Goal: Book appointment/travel/reservation

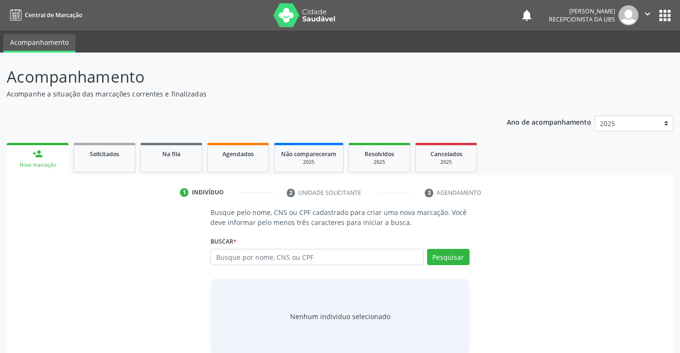
click at [47, 159] on link "person_add Nova marcação" at bounding box center [38, 159] width 62 height 32
click at [247, 261] on input "text" at bounding box center [316, 257] width 213 height 16
click at [234, 258] on input "text" at bounding box center [316, 257] width 213 height 16
type input "708405266421661"
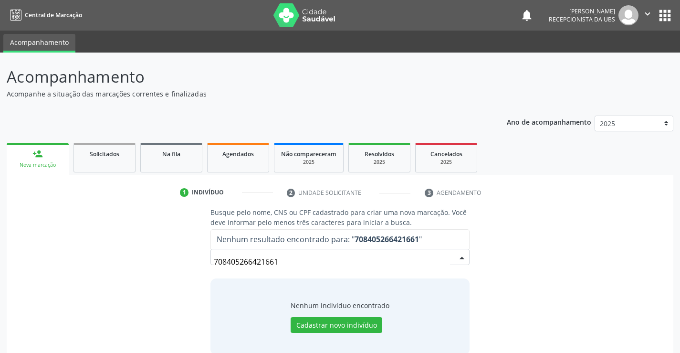
drag, startPoint x: 278, startPoint y: 257, endPoint x: 213, endPoint y: 258, distance: 64.4
click at [339, 327] on button "Cadastrar novo indivíduo" at bounding box center [337, 325] width 92 height 16
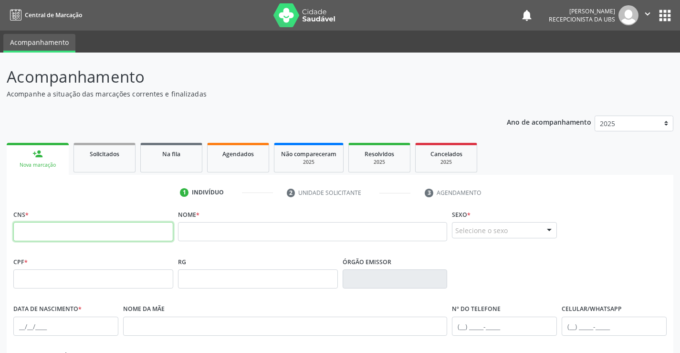
click at [87, 229] on input "text" at bounding box center [93, 231] width 160 height 19
paste input "7"
type input "708 4052 6642 1661"
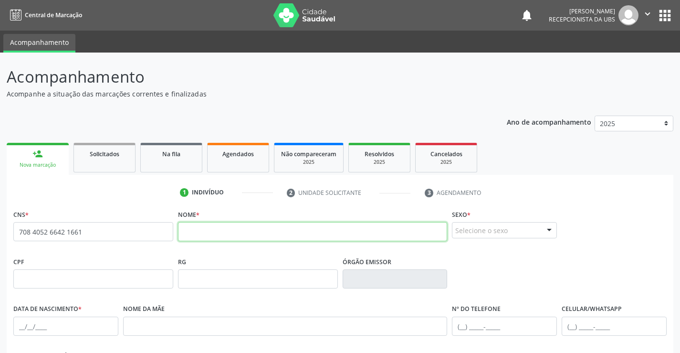
click at [230, 231] on input "text" at bounding box center [313, 231] width 270 height 19
type input "[PERSON_NAME]"
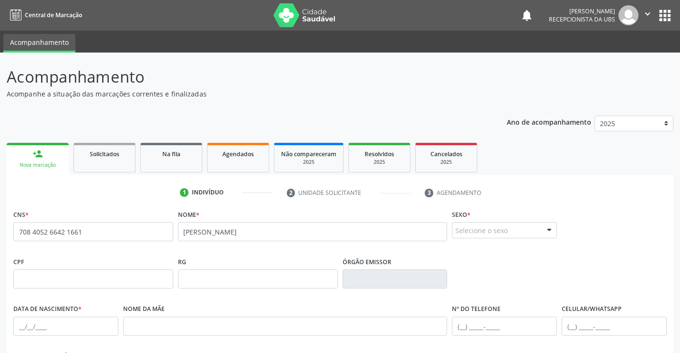
click at [542, 230] on div at bounding box center [549, 230] width 14 height 16
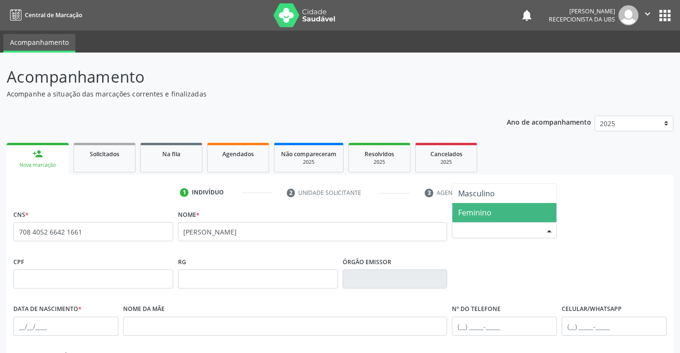
click at [460, 216] on span "Feminino" at bounding box center [474, 212] width 33 height 10
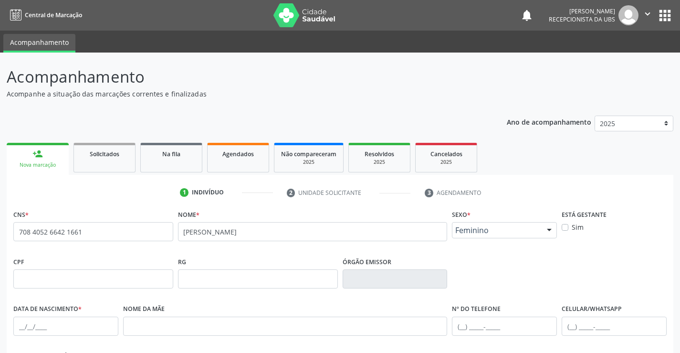
scroll to position [48, 0]
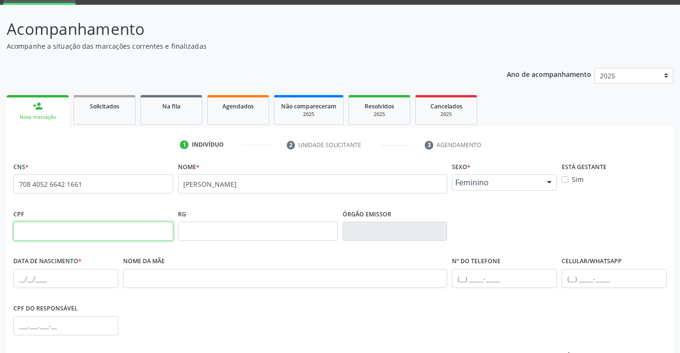
click at [102, 227] on input "text" at bounding box center [93, 230] width 160 height 19
type input "688.820.254-20"
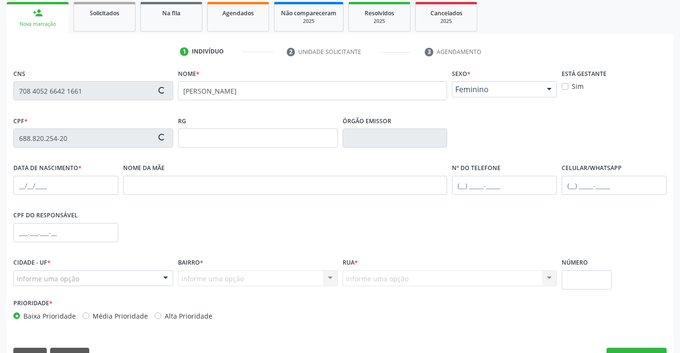
scroll to position [143, 0]
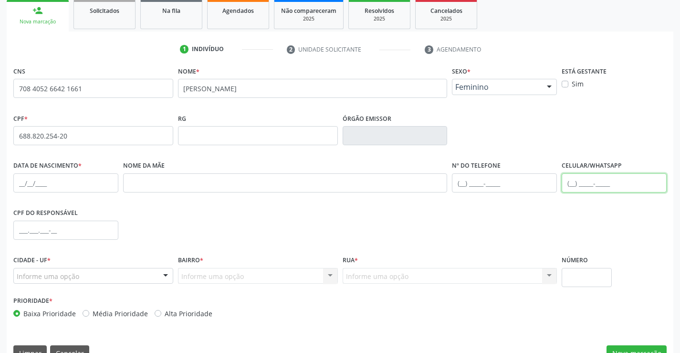
click at [570, 183] on input "text" at bounding box center [614, 182] width 105 height 19
type input "[PHONE_NUMBER]"
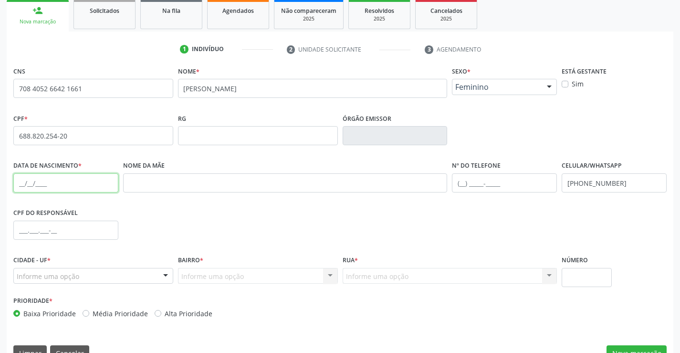
click at [22, 185] on input "text" at bounding box center [65, 182] width 105 height 19
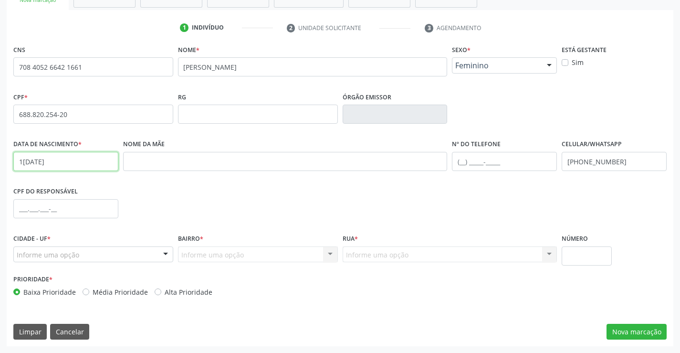
type input "1[DATE]"
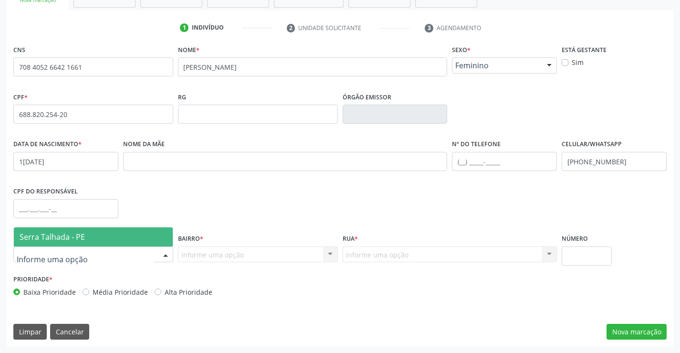
click at [51, 236] on span "Serra Talhada - PE" at bounding box center [52, 236] width 65 height 10
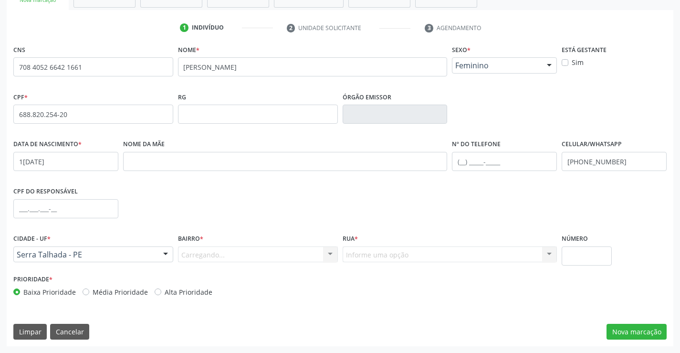
click at [197, 254] on div "Carregando... Nenhum resultado encontrado para: " " Nenhuma opção encontrada. D…" at bounding box center [258, 254] width 160 height 16
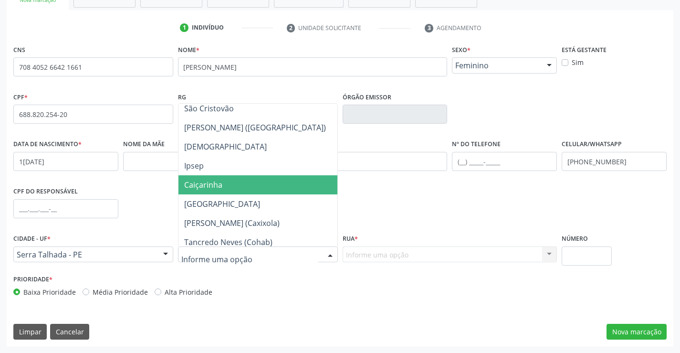
scroll to position [239, 0]
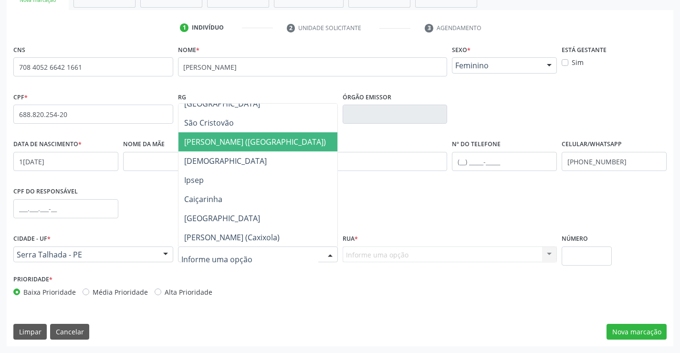
click at [242, 146] on span "[PERSON_NAME] ([GEOGRAPHIC_DATA])" at bounding box center [255, 141] width 142 height 10
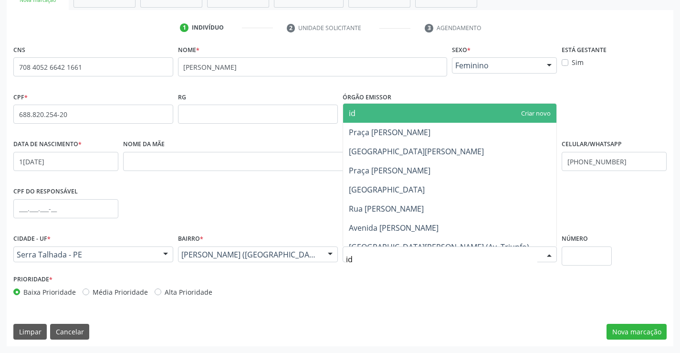
type input "ide"
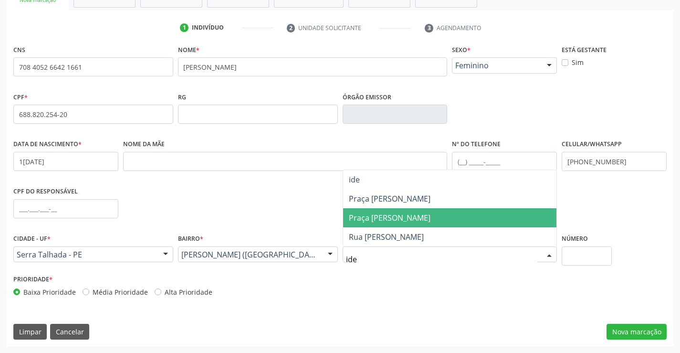
click at [394, 216] on span "Praça [PERSON_NAME]" at bounding box center [390, 217] width 82 height 10
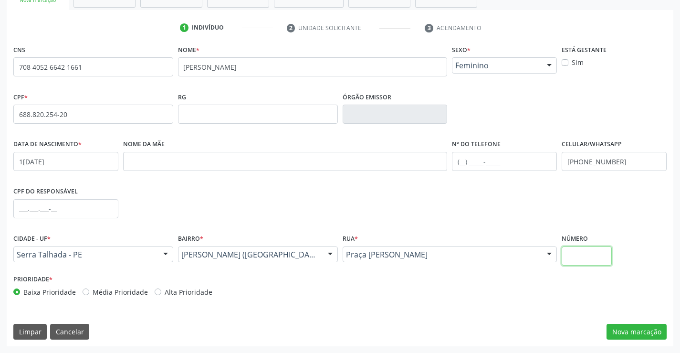
click at [589, 254] on input "text" at bounding box center [587, 255] width 50 height 19
type input "135"
click at [644, 328] on button "Nova marcação" at bounding box center [636, 331] width 60 height 16
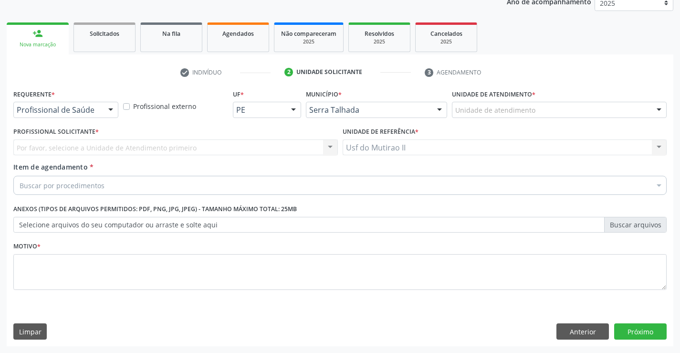
scroll to position [120, 0]
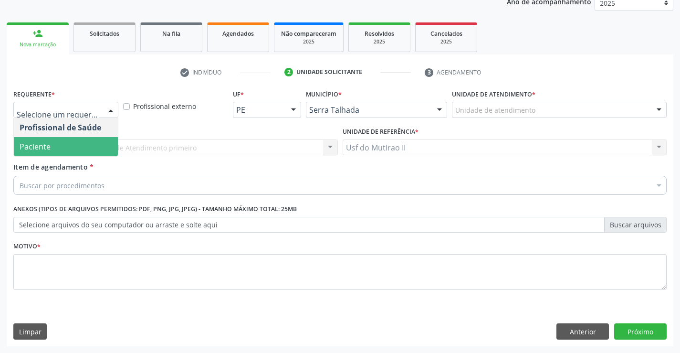
click at [47, 146] on span "Paciente" at bounding box center [35, 146] width 31 height 10
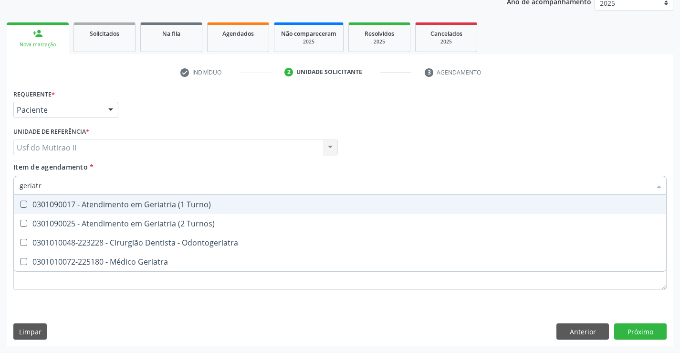
type input "geriatra"
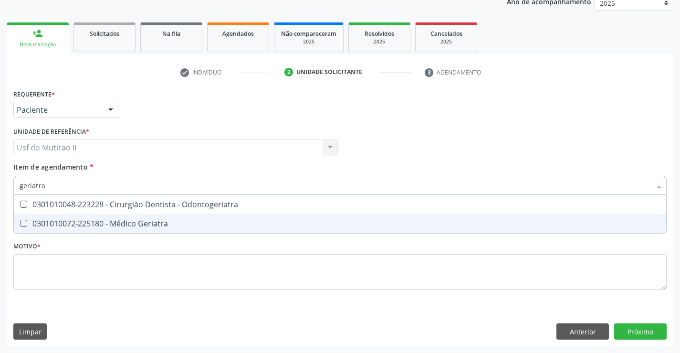
click at [140, 220] on div "0301010072-225180 - Médico Geriatra" at bounding box center [340, 223] width 641 height 8
checkbox Geriatra "true"
click at [140, 263] on div "Requerente * Paciente Profissional de Saúde Paciente Nenhum resultado encontrad…" at bounding box center [339, 195] width 653 height 216
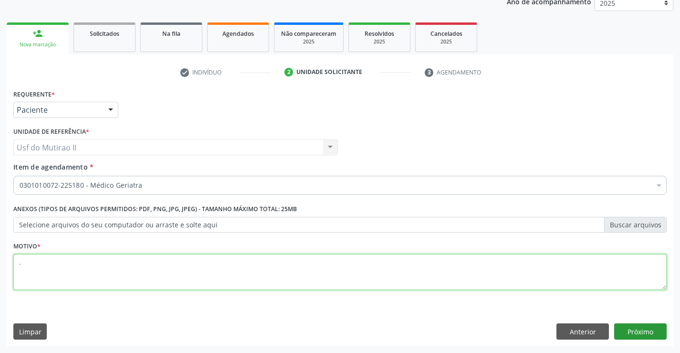
type textarea "."
click at [646, 327] on button "Próximo" at bounding box center [640, 331] width 52 height 16
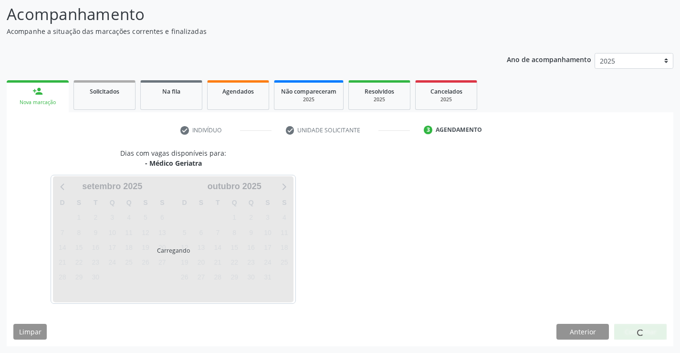
scroll to position [63, 0]
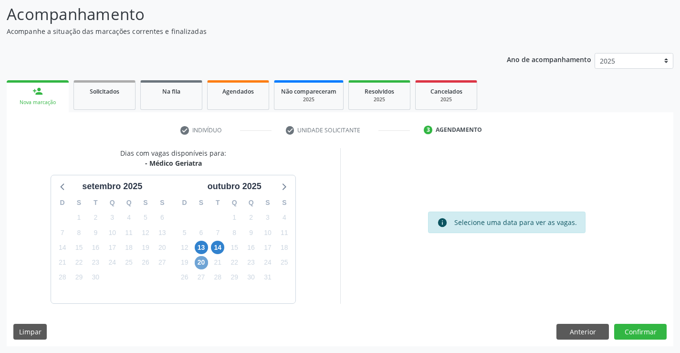
click at [202, 261] on span "20" at bounding box center [201, 262] width 13 height 13
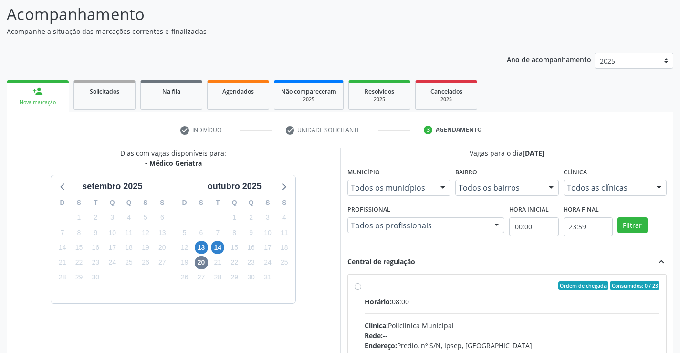
click at [380, 294] on label "Ordem de chegada Consumidos: 0 / 23 Horário: 08:00 Clínica: Policlinica Municip…" at bounding box center [512, 354] width 295 height 146
click at [361, 290] on input "Ordem de chegada Consumidos: 0 / 23 Horário: 08:00 Clínica: Policlinica Municip…" at bounding box center [357, 285] width 7 height 9
radio input "true"
click at [200, 248] on span "13" at bounding box center [201, 246] width 13 height 13
click at [405, 295] on label "Ordem de chegada Consumidos: 8 / 23 Horário: 08:00 Clínica: Policlinica Municip…" at bounding box center [512, 354] width 295 height 146
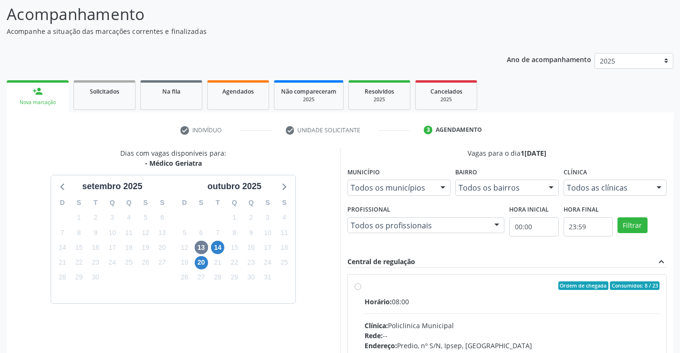
click at [361, 290] on input "Ordem de chegada Consumidos: 8 / 23 Horário: 08:00 Clínica: Policlinica Municip…" at bounding box center [357, 285] width 7 height 9
radio input "true"
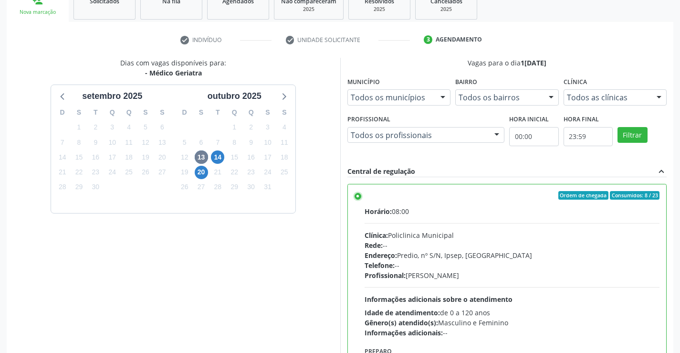
scroll to position [218, 0]
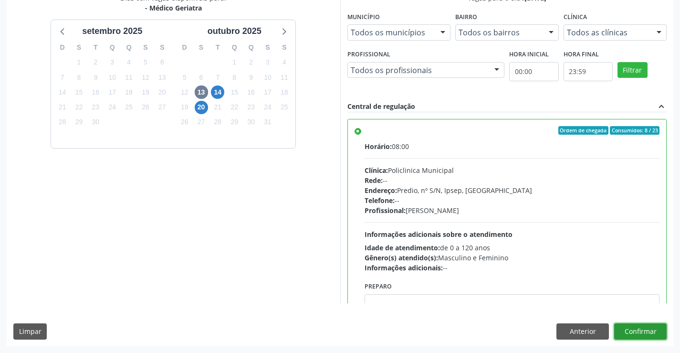
click at [640, 328] on button "Confirmar" at bounding box center [640, 331] width 52 height 16
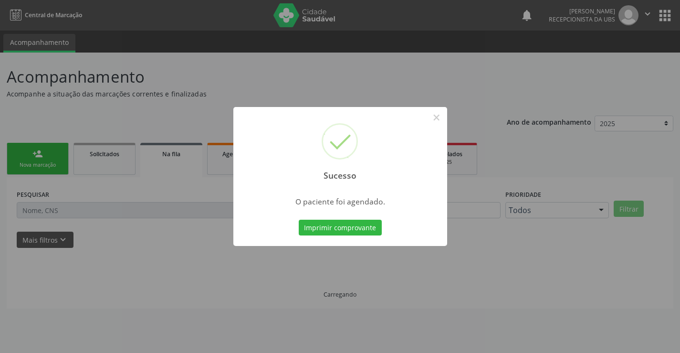
scroll to position [0, 0]
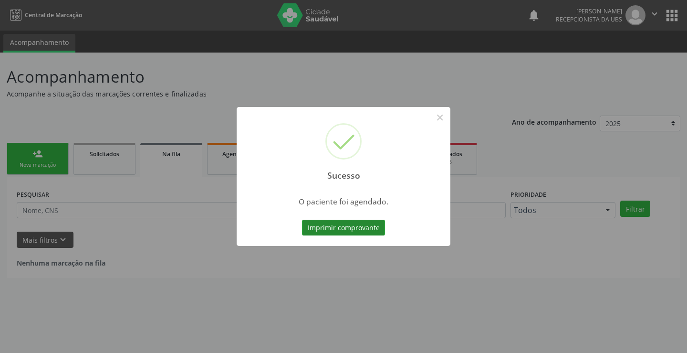
click at [355, 225] on button "Imprimir comprovante" at bounding box center [343, 227] width 83 height 16
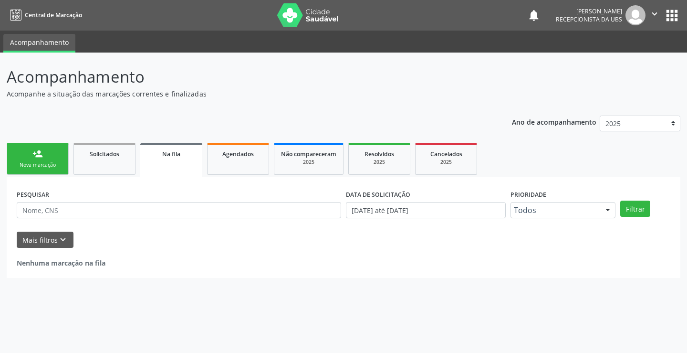
click at [54, 162] on div "Nova marcação" at bounding box center [38, 164] width 48 height 7
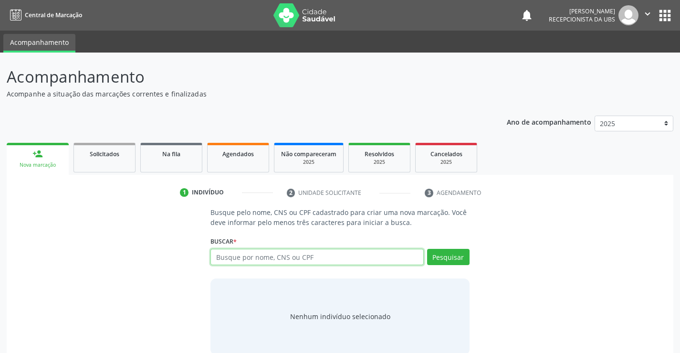
click at [252, 256] on input "text" at bounding box center [316, 257] width 213 height 16
paste input "708 4052 6642 1661"
type input "708 4052 6642 1661"
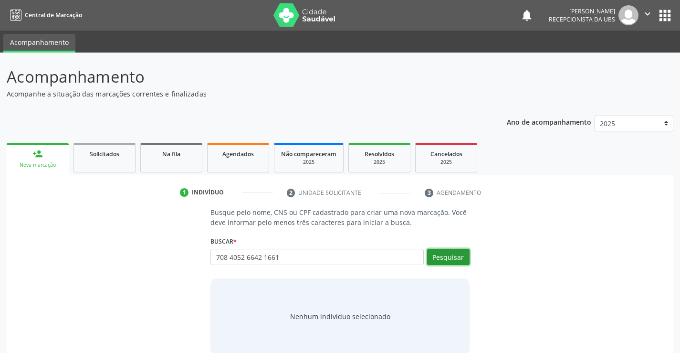
click at [461, 253] on button "Pesquisar" at bounding box center [448, 257] width 42 height 16
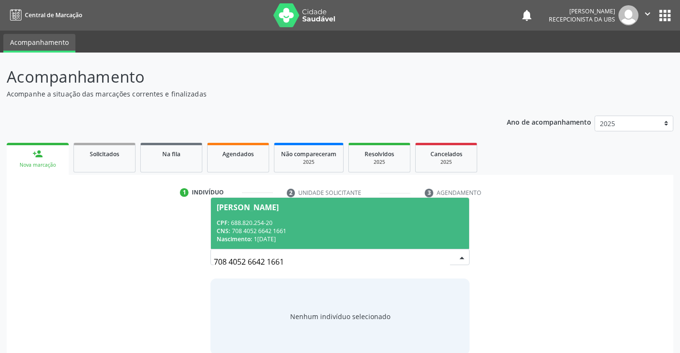
click at [274, 222] on div "CPF: 688.820.254-20" at bounding box center [340, 223] width 246 height 8
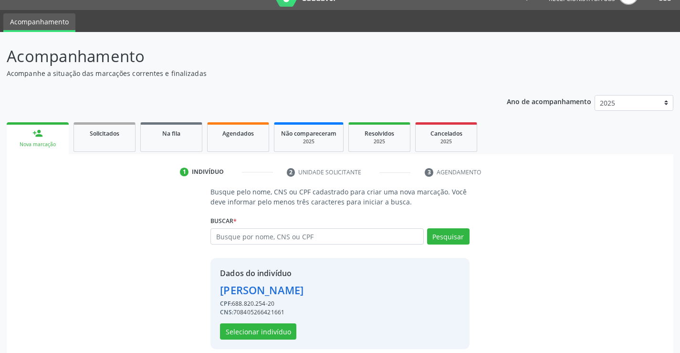
scroll to position [30, 0]
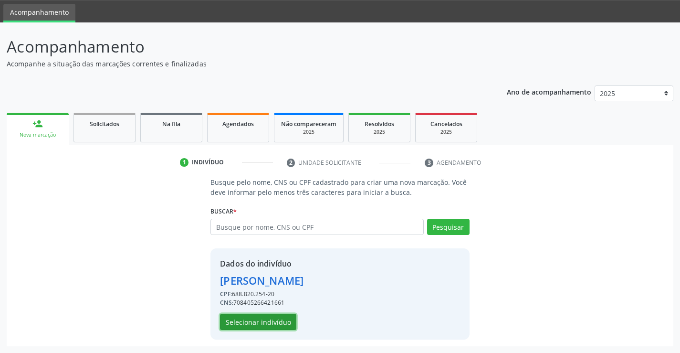
click at [278, 316] on button "Selecionar indivíduo" at bounding box center [258, 321] width 76 height 16
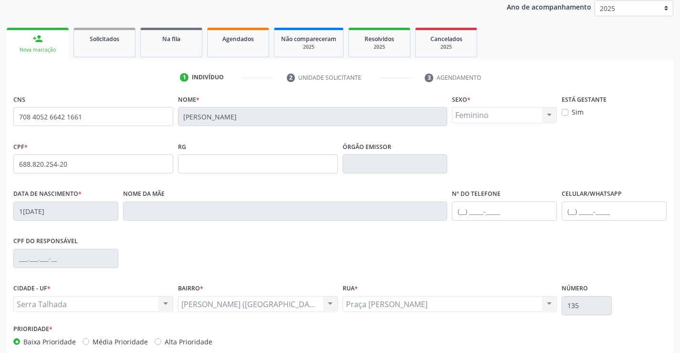
scroll to position [165, 0]
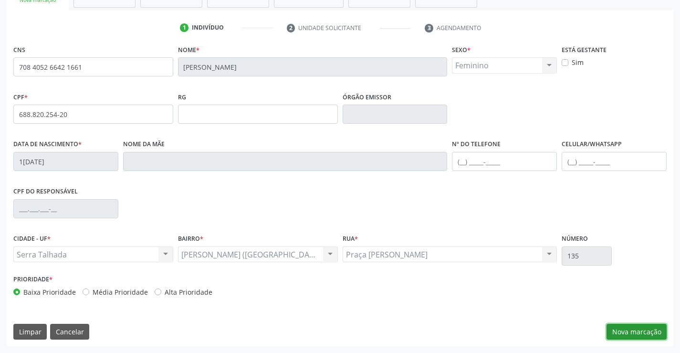
click at [642, 334] on button "Nova marcação" at bounding box center [636, 331] width 60 height 16
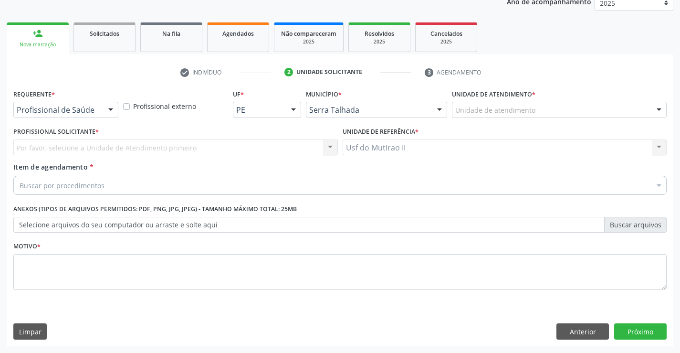
scroll to position [120, 0]
click at [105, 107] on div at bounding box center [111, 110] width 14 height 16
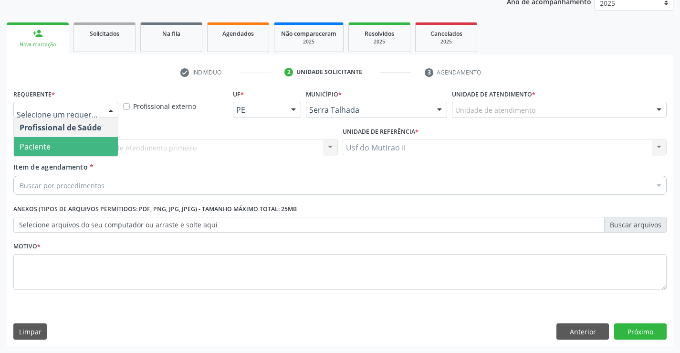
click at [99, 144] on span "Paciente" at bounding box center [66, 146] width 104 height 19
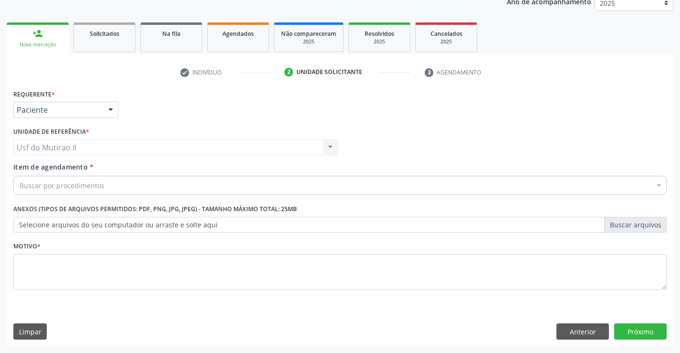
click at [109, 188] on div "Buscar por procedimentos" at bounding box center [339, 185] width 653 height 19
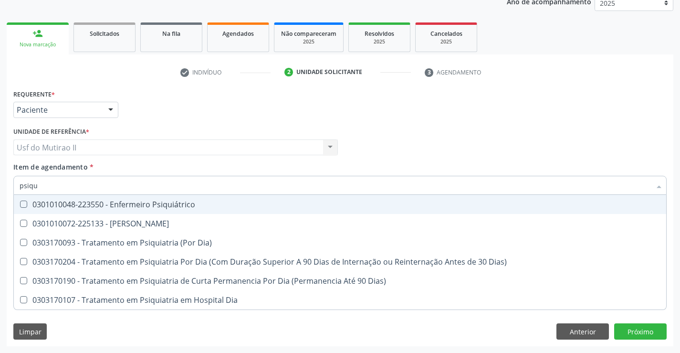
type input "psiqui"
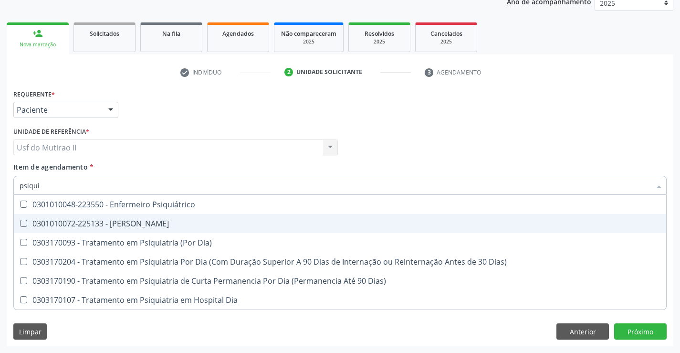
click at [123, 225] on div "0301010072-225133 - [PERSON_NAME]" at bounding box center [340, 223] width 641 height 8
checkbox Psiquiatra "true"
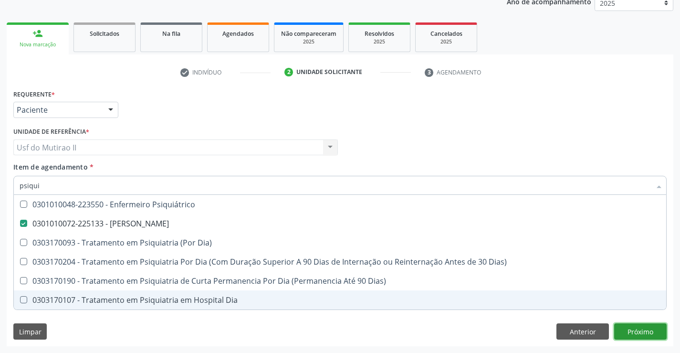
click at [637, 334] on div "Requerente * Paciente Profissional de Saúde Paciente Nenhum resultado encontrad…" at bounding box center [340, 216] width 667 height 259
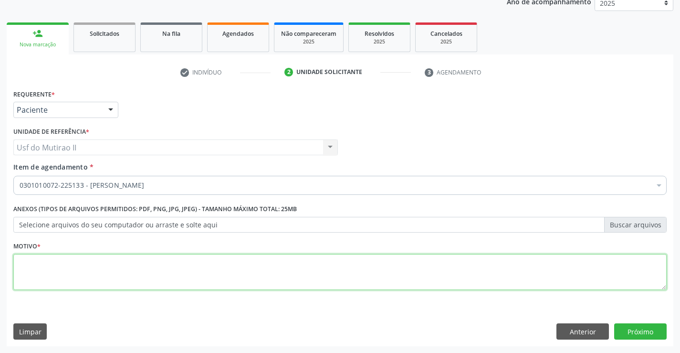
click at [172, 269] on textarea at bounding box center [339, 272] width 653 height 36
type textarea ","
click at [635, 330] on button "Próximo" at bounding box center [640, 331] width 52 height 16
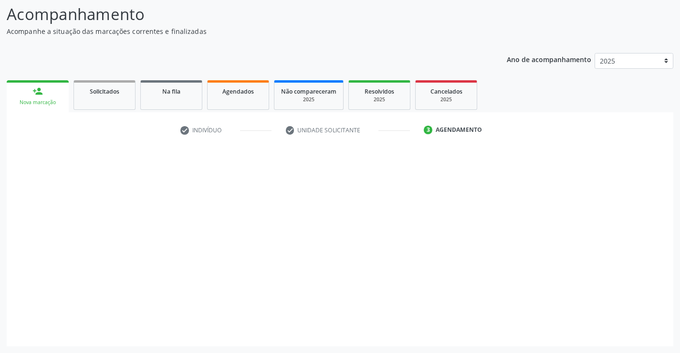
scroll to position [63, 0]
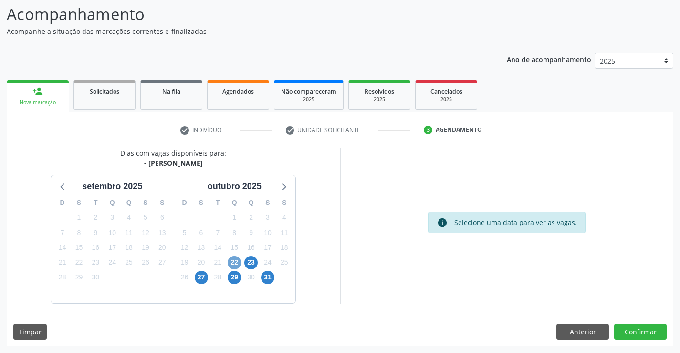
click at [233, 263] on span "22" at bounding box center [234, 262] width 13 height 13
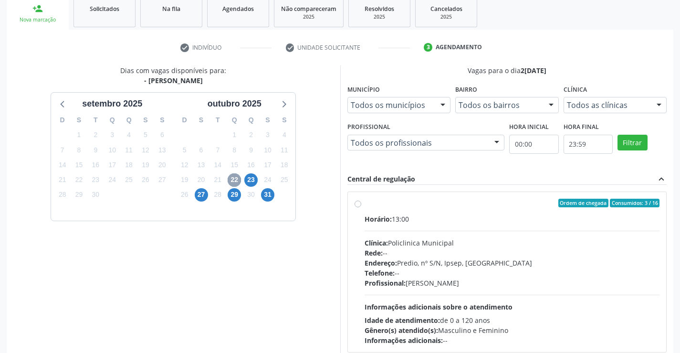
scroll to position [149, 0]
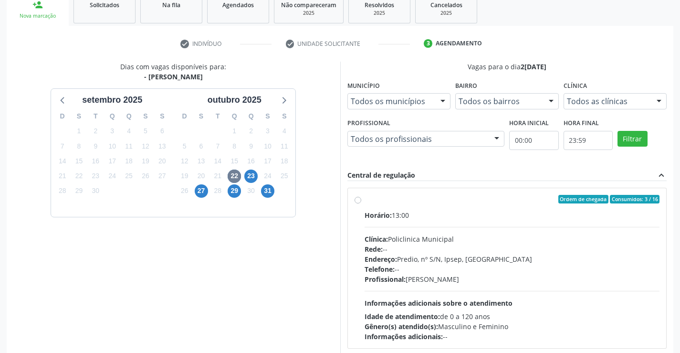
click at [431, 236] on div "Clínica: Policlinica Municipal" at bounding box center [512, 239] width 295 height 10
click at [361, 203] on input "Ordem de chegada Consumidos: 3 / 16 Horário: 13:00 Clínica: Policlinica Municip…" at bounding box center [357, 199] width 7 height 9
radio input "true"
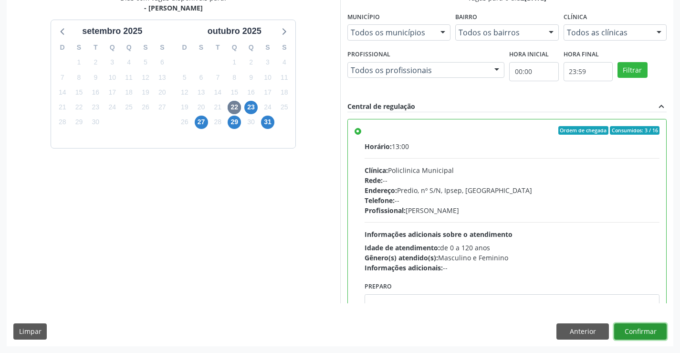
click at [653, 329] on button "Confirmar" at bounding box center [640, 331] width 52 height 16
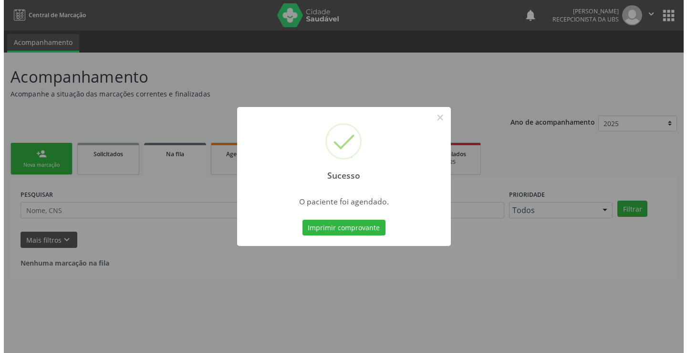
scroll to position [0, 0]
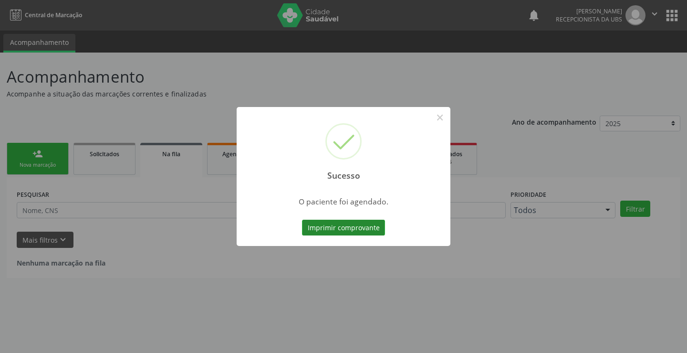
click at [345, 229] on button "Imprimir comprovante" at bounding box center [343, 227] width 83 height 16
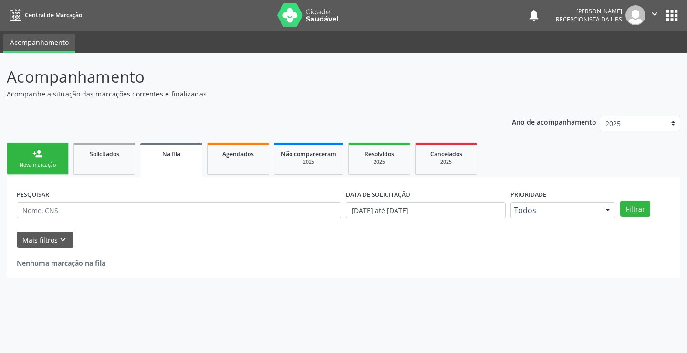
click at [655, 12] on icon "" at bounding box center [654, 14] width 10 height 10
click at [628, 58] on link "Sair" at bounding box center [630, 58] width 66 height 13
